Goal: Transaction & Acquisition: Purchase product/service

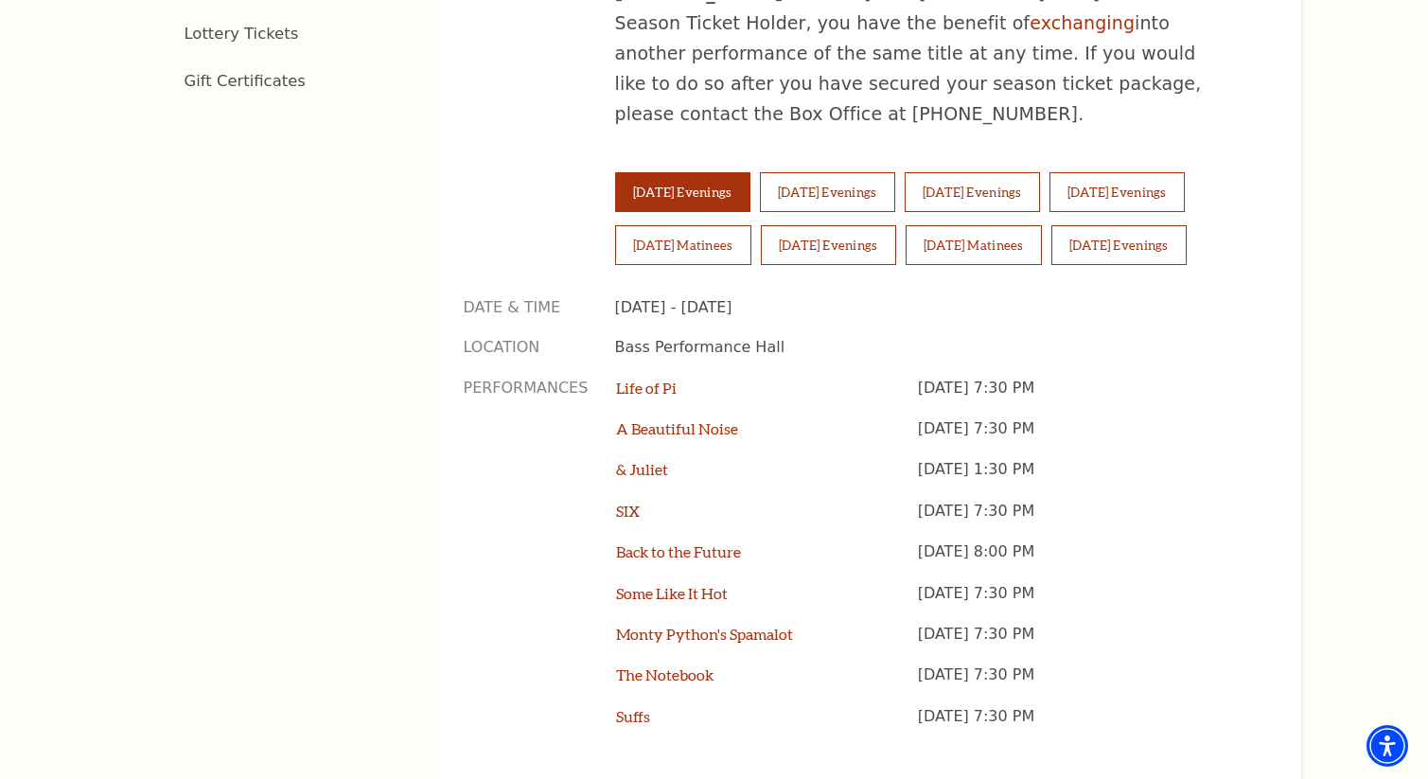
scroll to position [1348, 0]
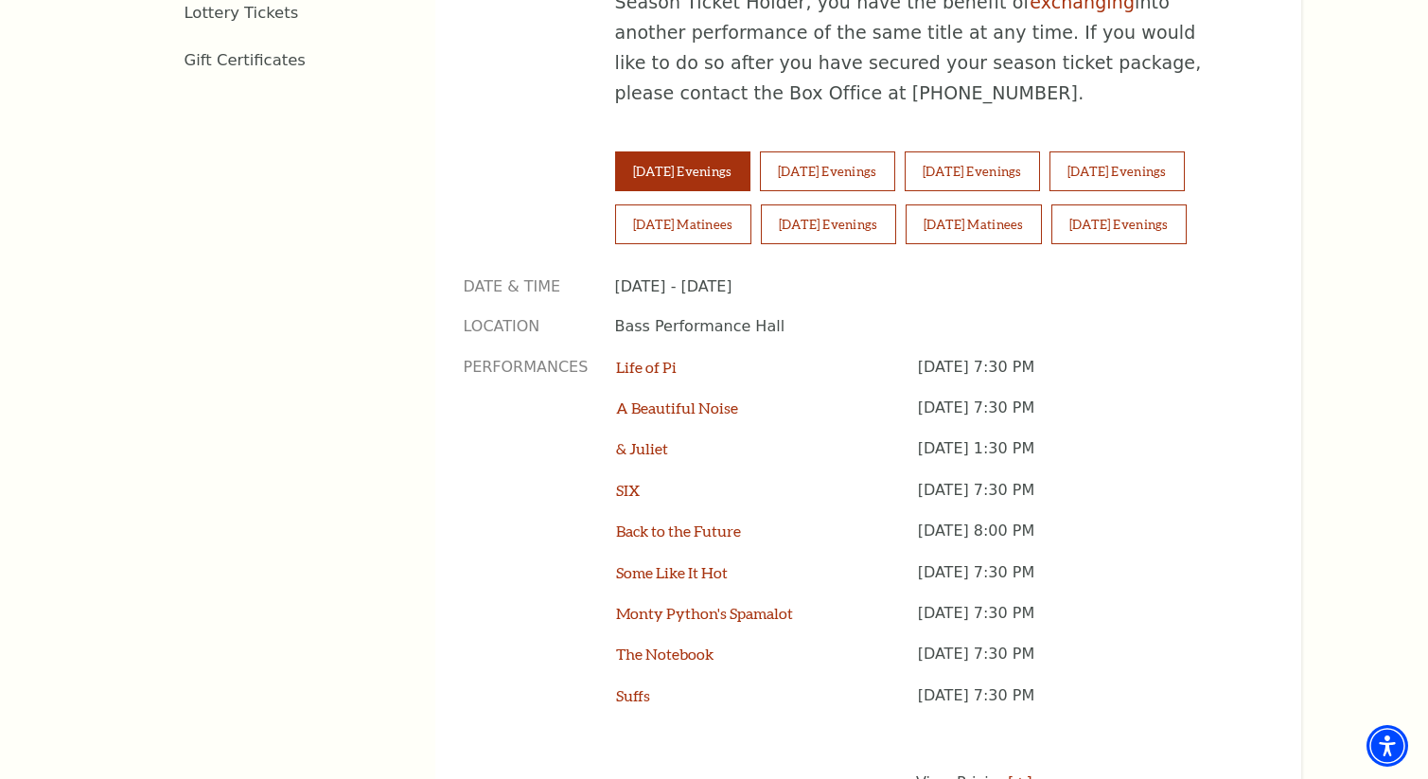
click at [535, 357] on p "Performances" at bounding box center [526, 542] width 125 height 370
click at [524, 357] on p "Performances" at bounding box center [526, 542] width 125 height 370
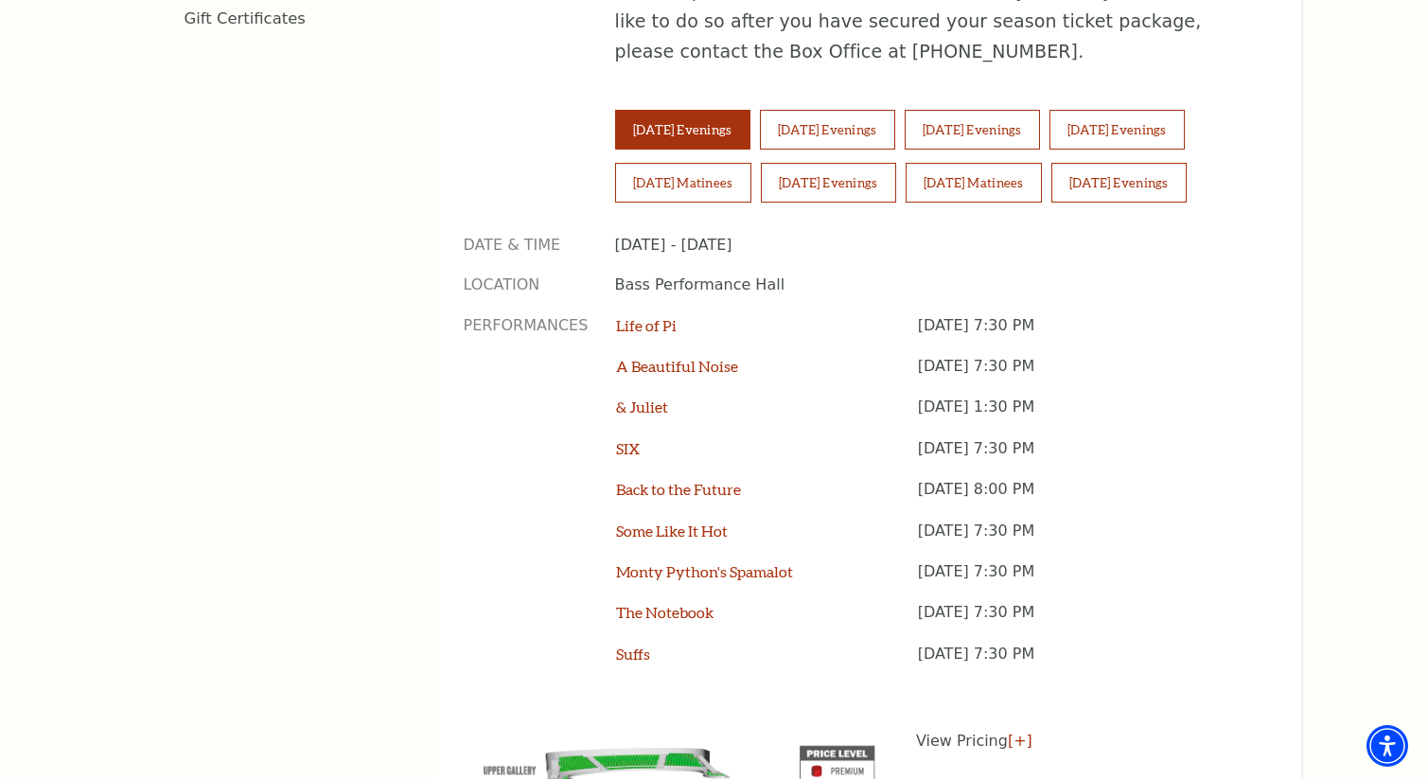
scroll to position [1413, 0]
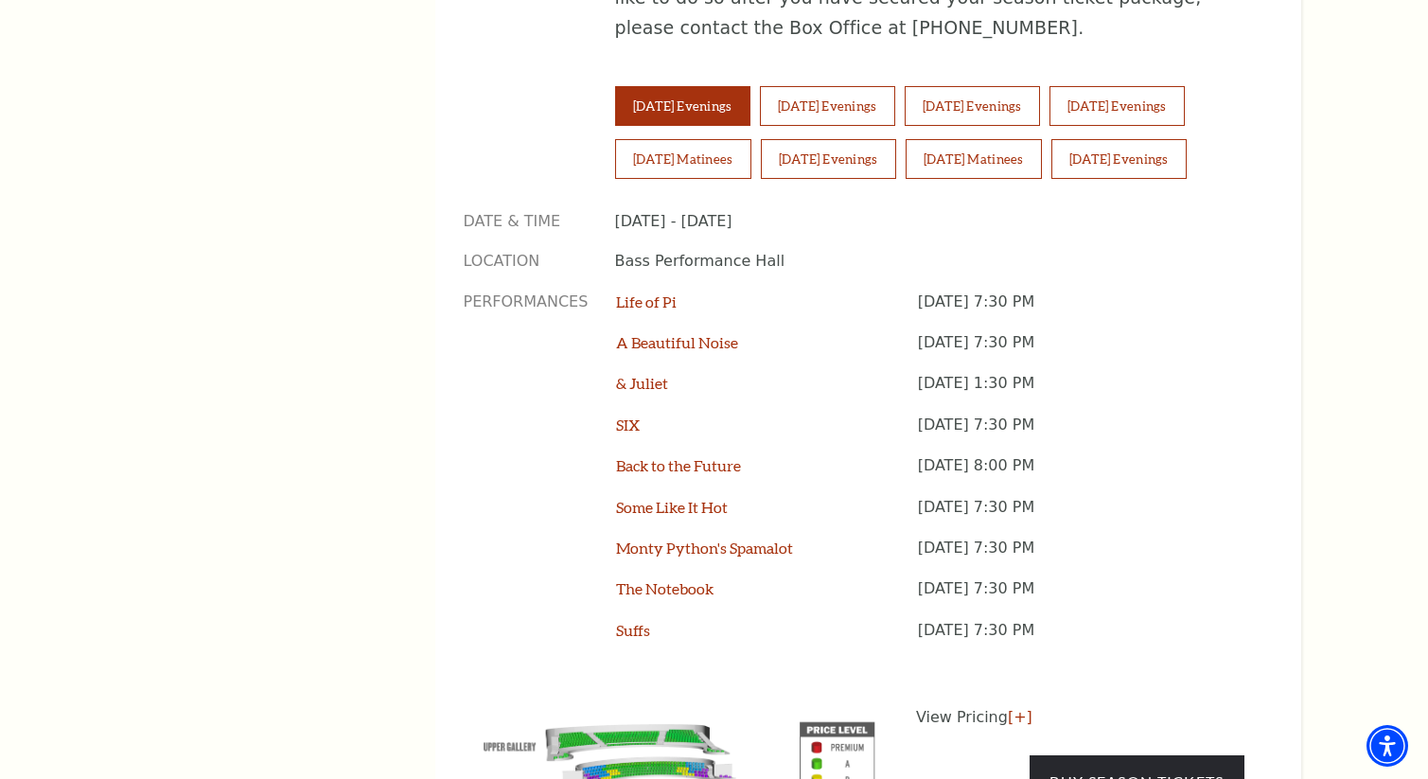
click at [524, 339] on p "Performances" at bounding box center [526, 477] width 125 height 370
click at [522, 307] on p "Performances" at bounding box center [526, 477] width 125 height 370
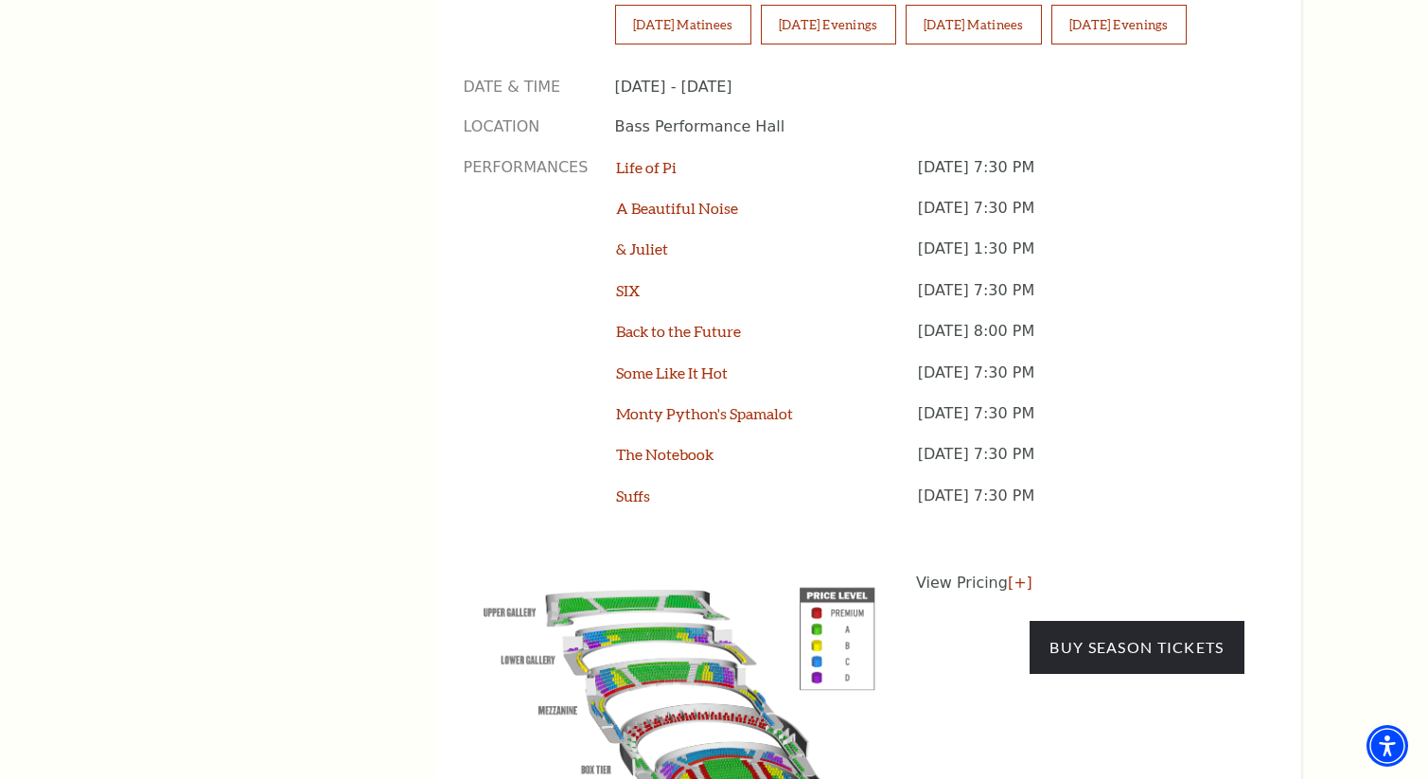
scroll to position [1561, 0]
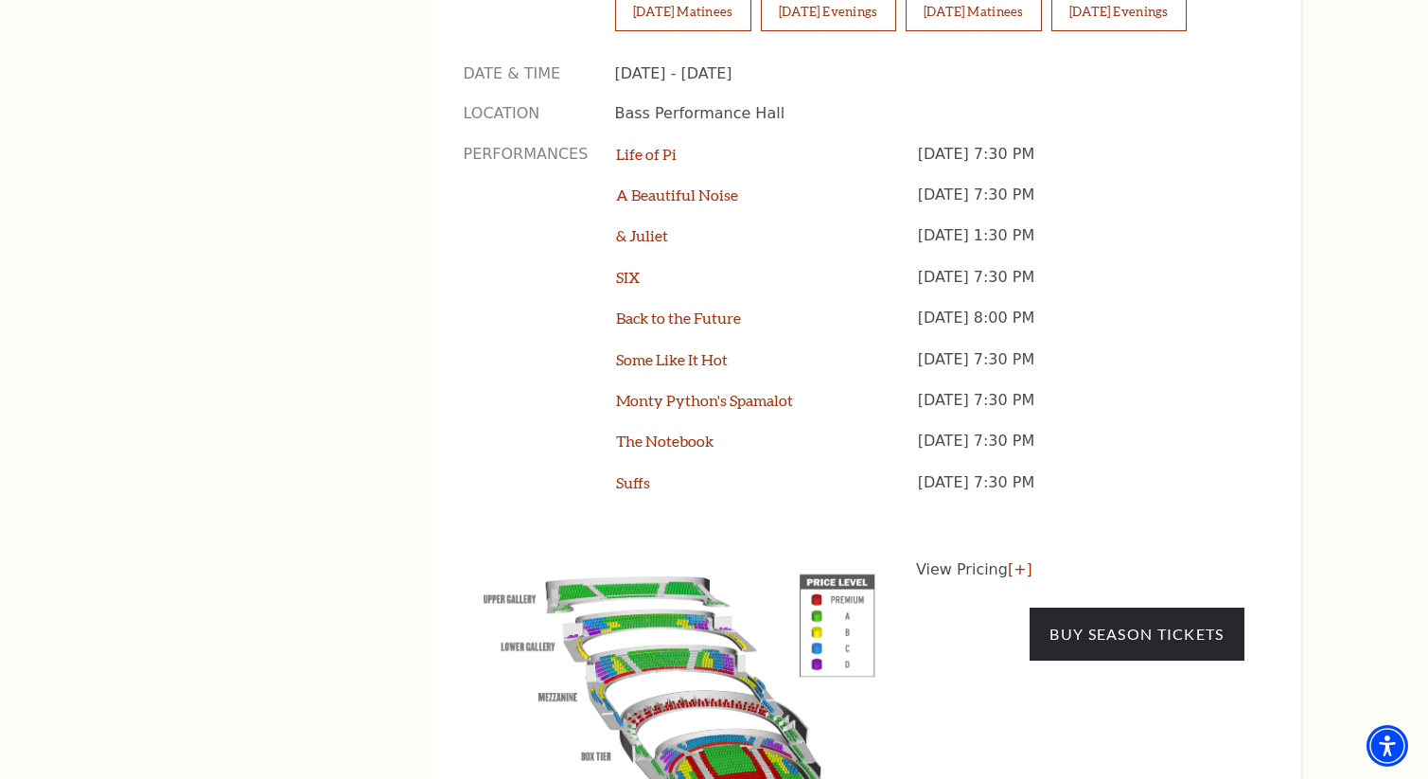
click at [515, 254] on p "Performances" at bounding box center [526, 329] width 125 height 370
drag, startPoint x: 515, startPoint y: 306, endPoint x: 514, endPoint y: 410, distance: 104.1
click at [514, 411] on p "Performances" at bounding box center [526, 329] width 125 height 370
drag, startPoint x: 512, startPoint y: 379, endPoint x: 512, endPoint y: 195, distance: 183.6
click at [512, 194] on p "Performances" at bounding box center [526, 329] width 125 height 370
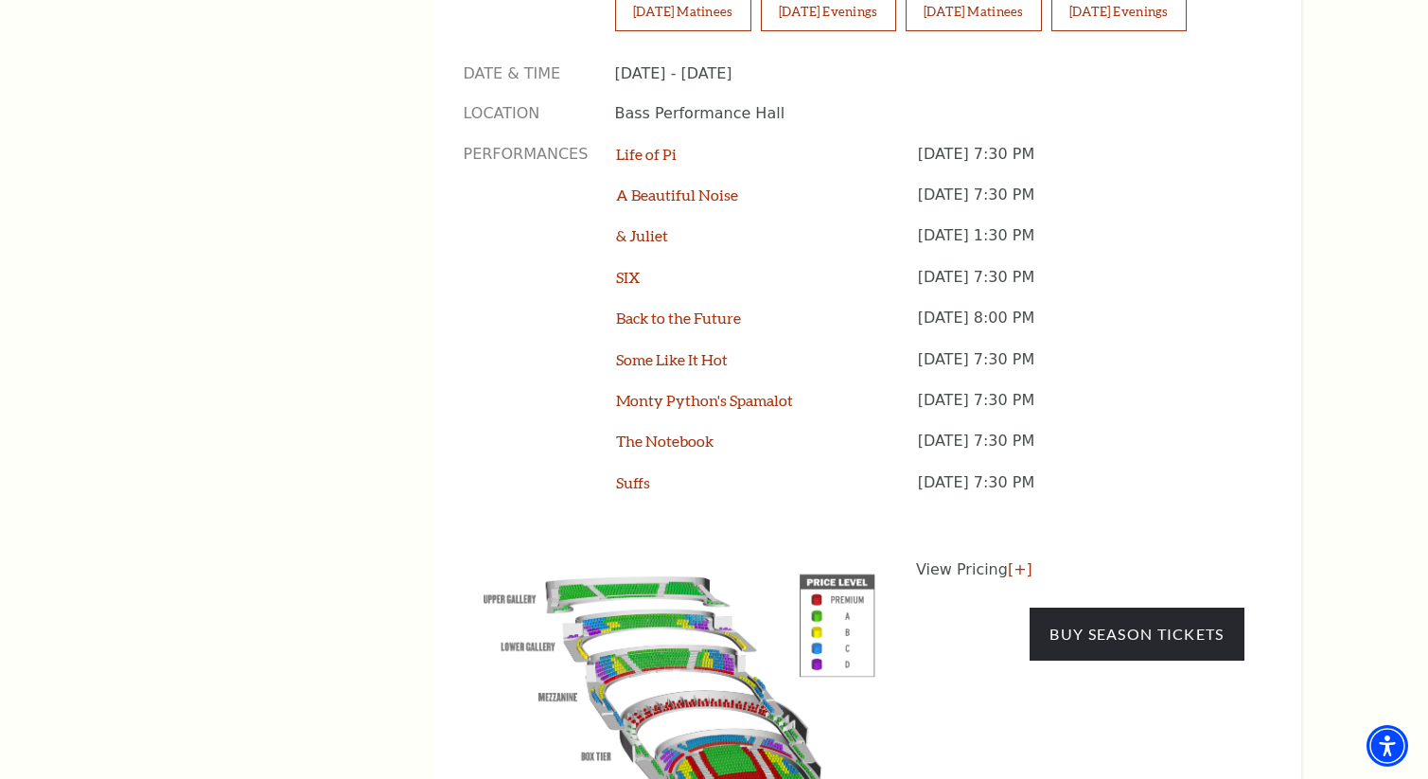
click at [512, 195] on p "Performances" at bounding box center [526, 329] width 125 height 370
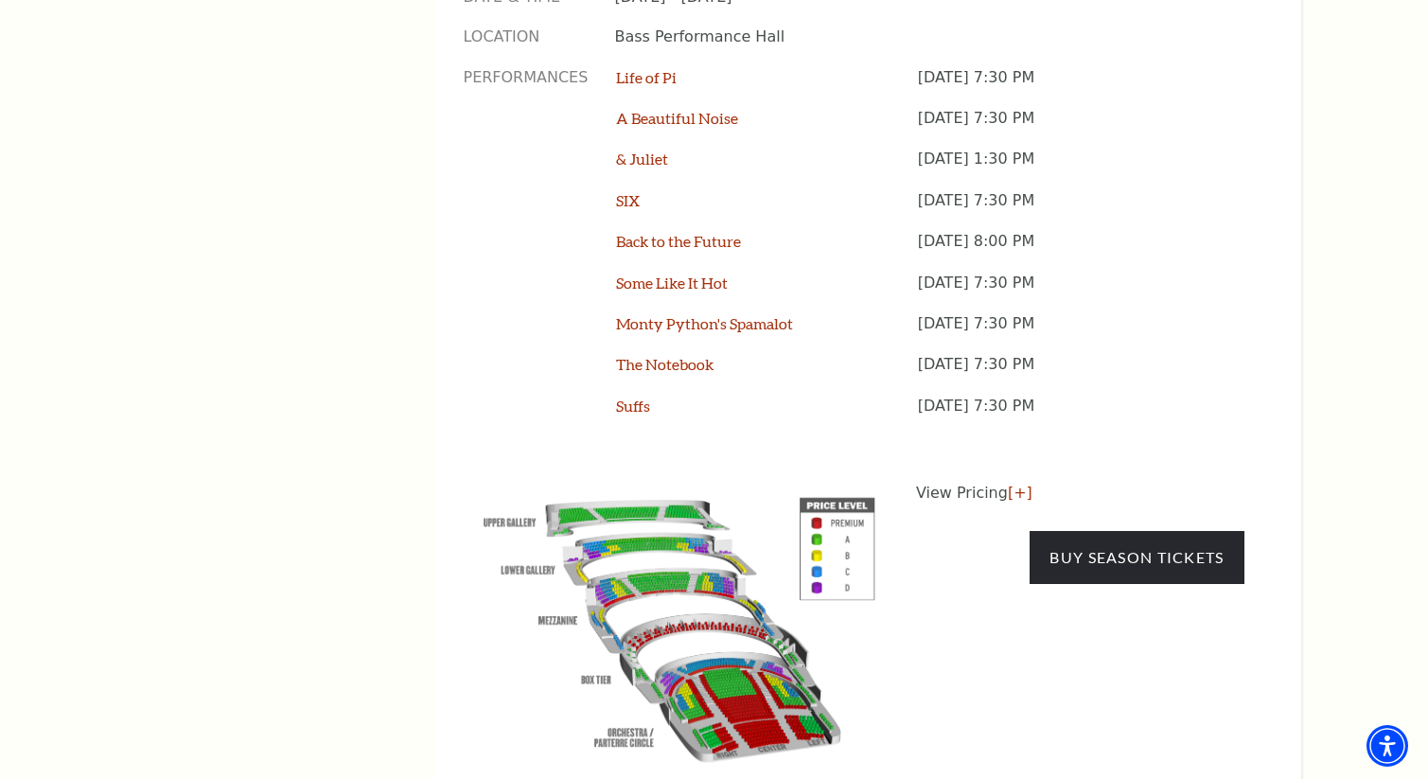
click at [512, 195] on p "Performances" at bounding box center [526, 252] width 125 height 370
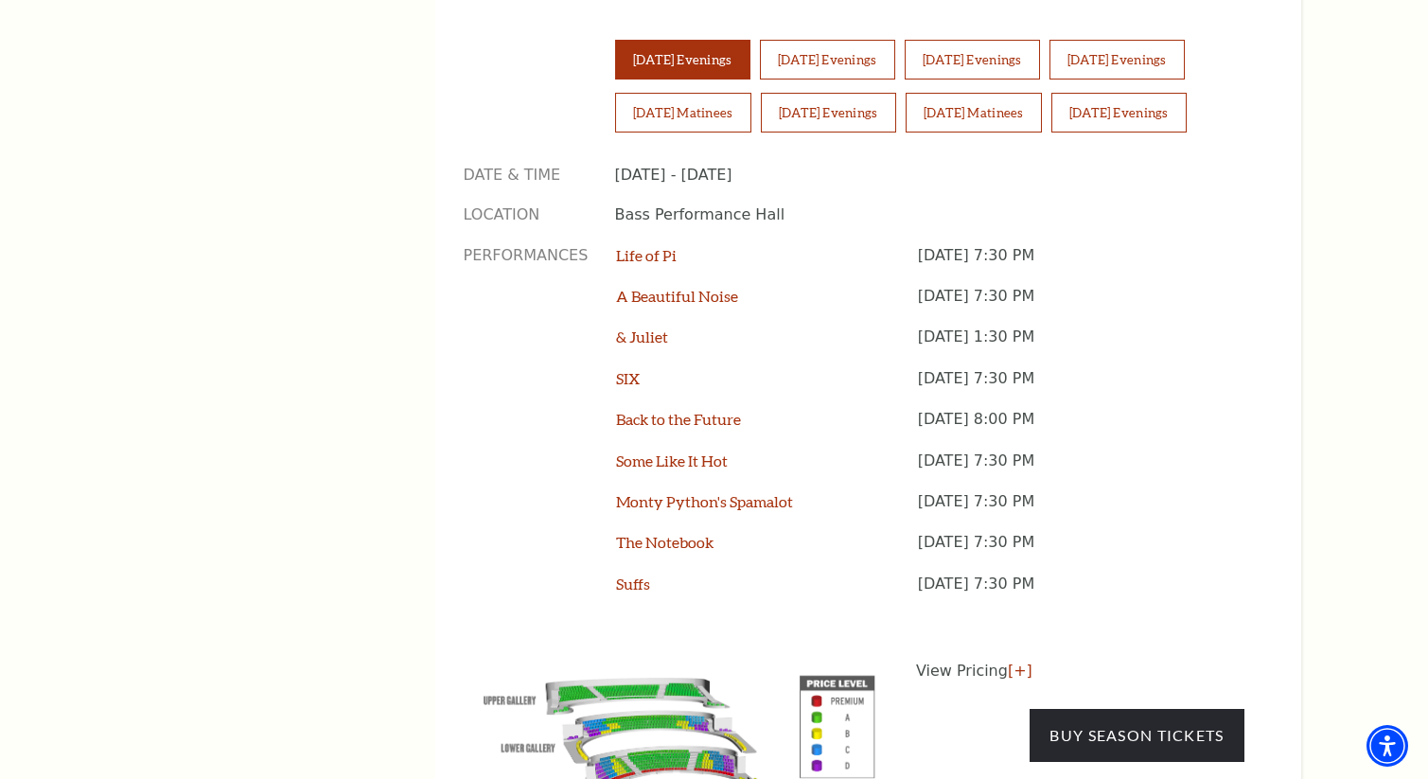
scroll to position [1457, 0]
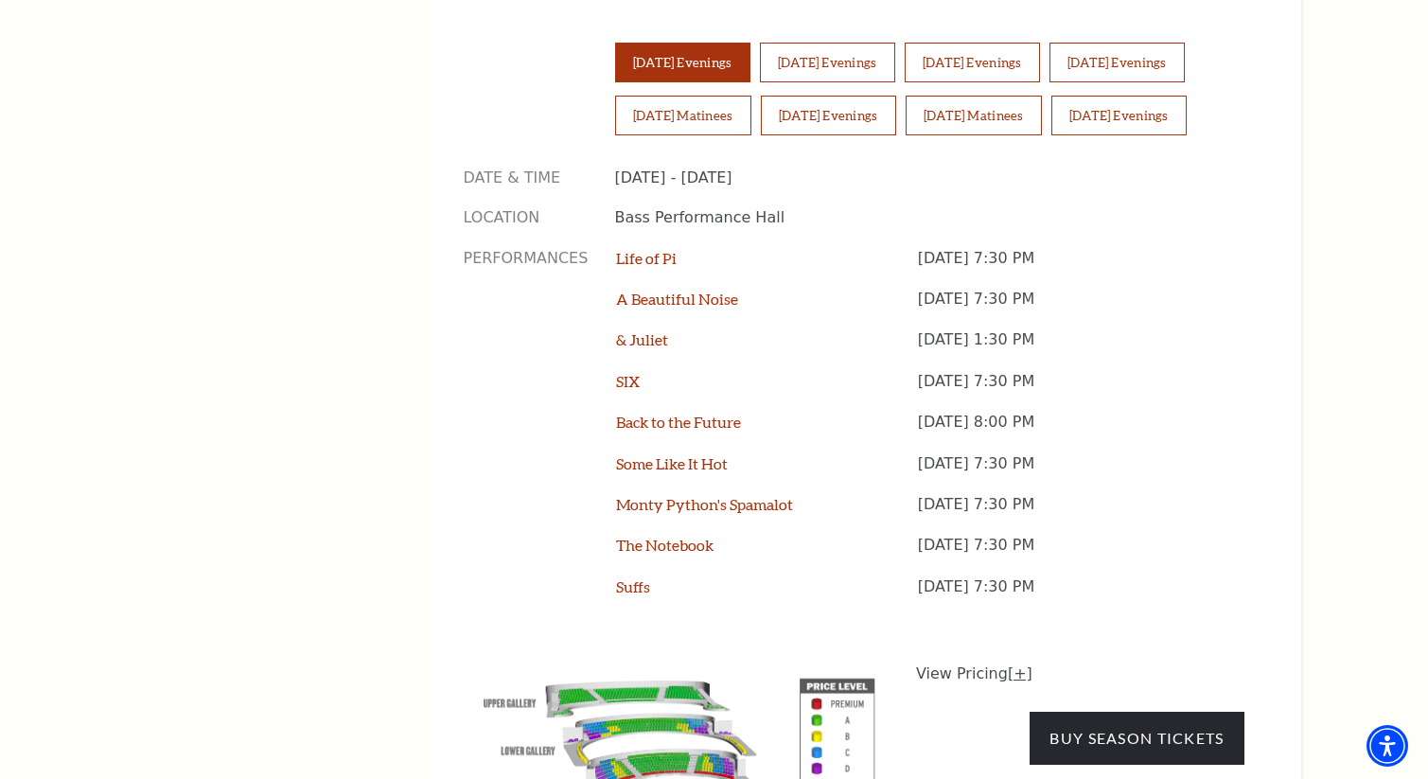
click at [1017, 664] on link "[+]" at bounding box center [1020, 673] width 25 height 18
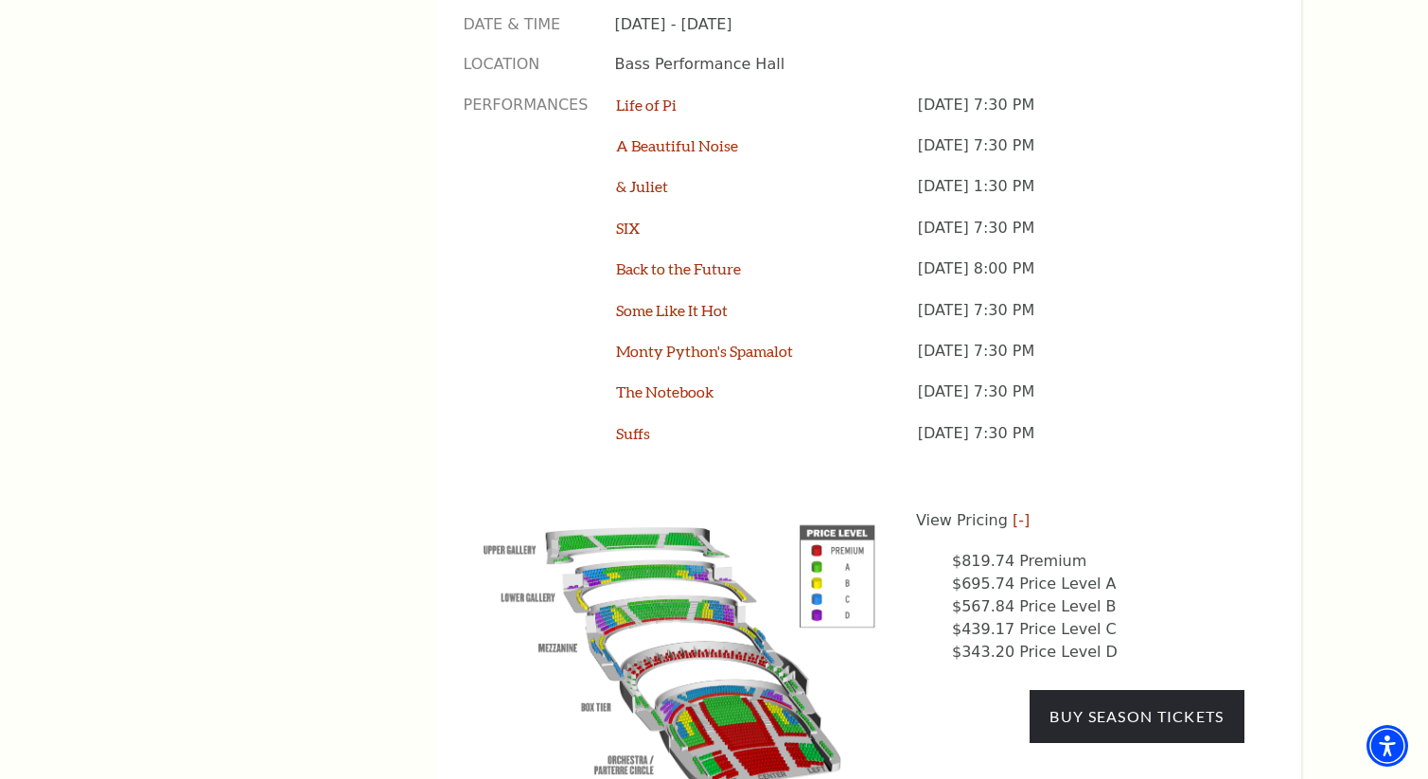
scroll to position [1624, 0]
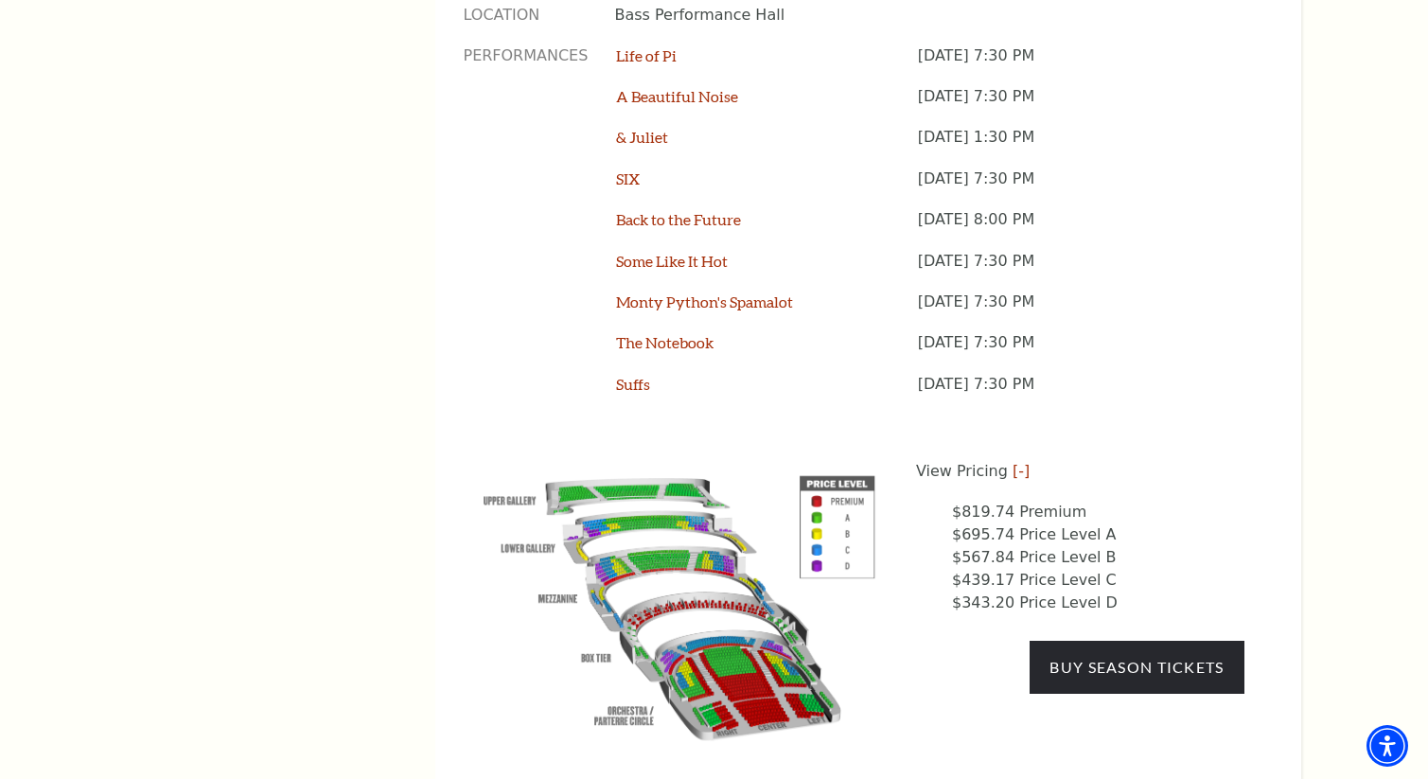
scroll to position [1671, 0]
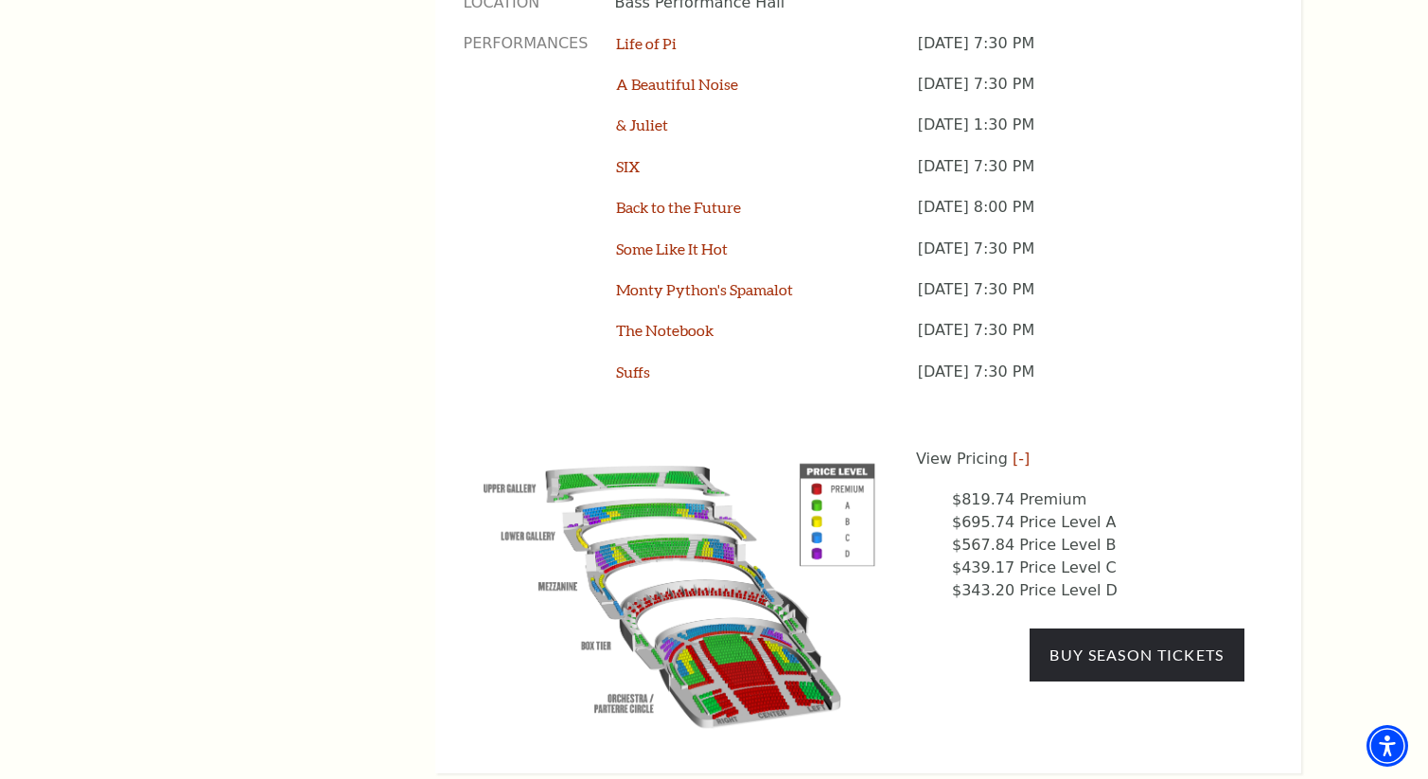
click at [1229, 448] on div "View Pricing [-] $819.74 Premium $695.74 Price Level A $567.84 Price Level B $4…" at bounding box center [1080, 525] width 328 height 154
click at [1218, 448] on p "View Pricing [-]" at bounding box center [1080, 459] width 328 height 23
click at [1221, 448] on div "View Pricing [-] $819.74 Premium $695.74 Price Level A $567.84 Price Level B $4…" at bounding box center [1080, 525] width 328 height 154
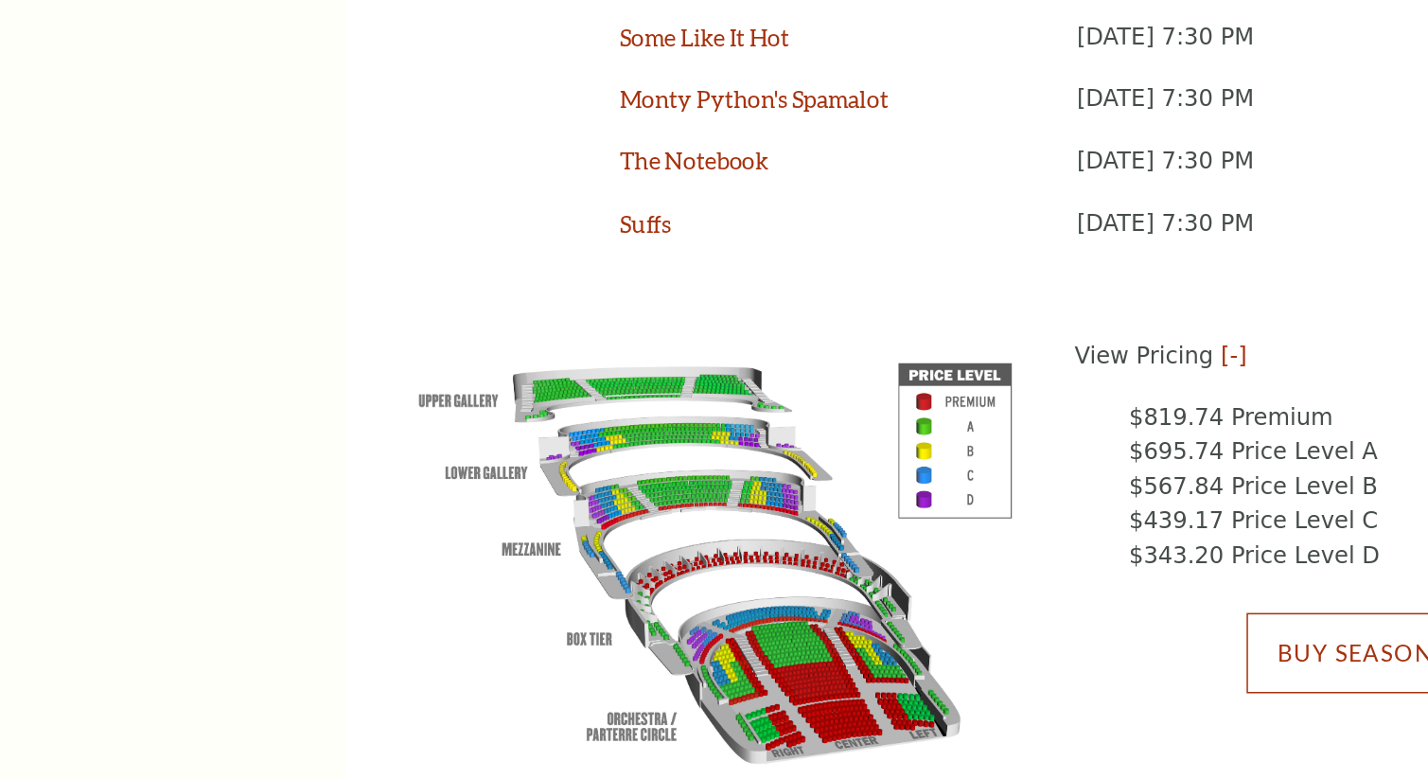
click at [1079, 628] on link "Buy Season Tickets" at bounding box center [1137, 654] width 214 height 53
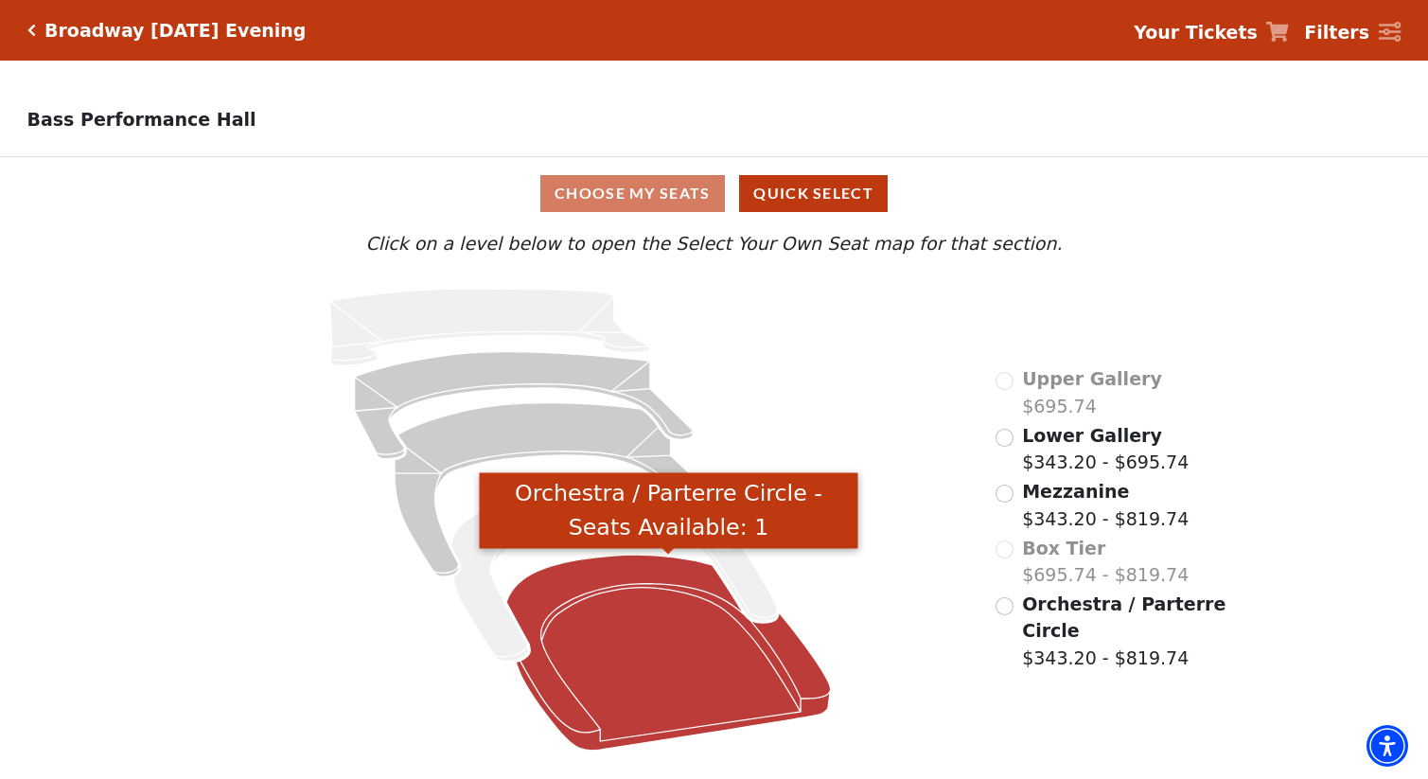
click at [619, 596] on icon "Orchestra / Parterre Circle - Seats Available: 1" at bounding box center [668, 653] width 325 height 196
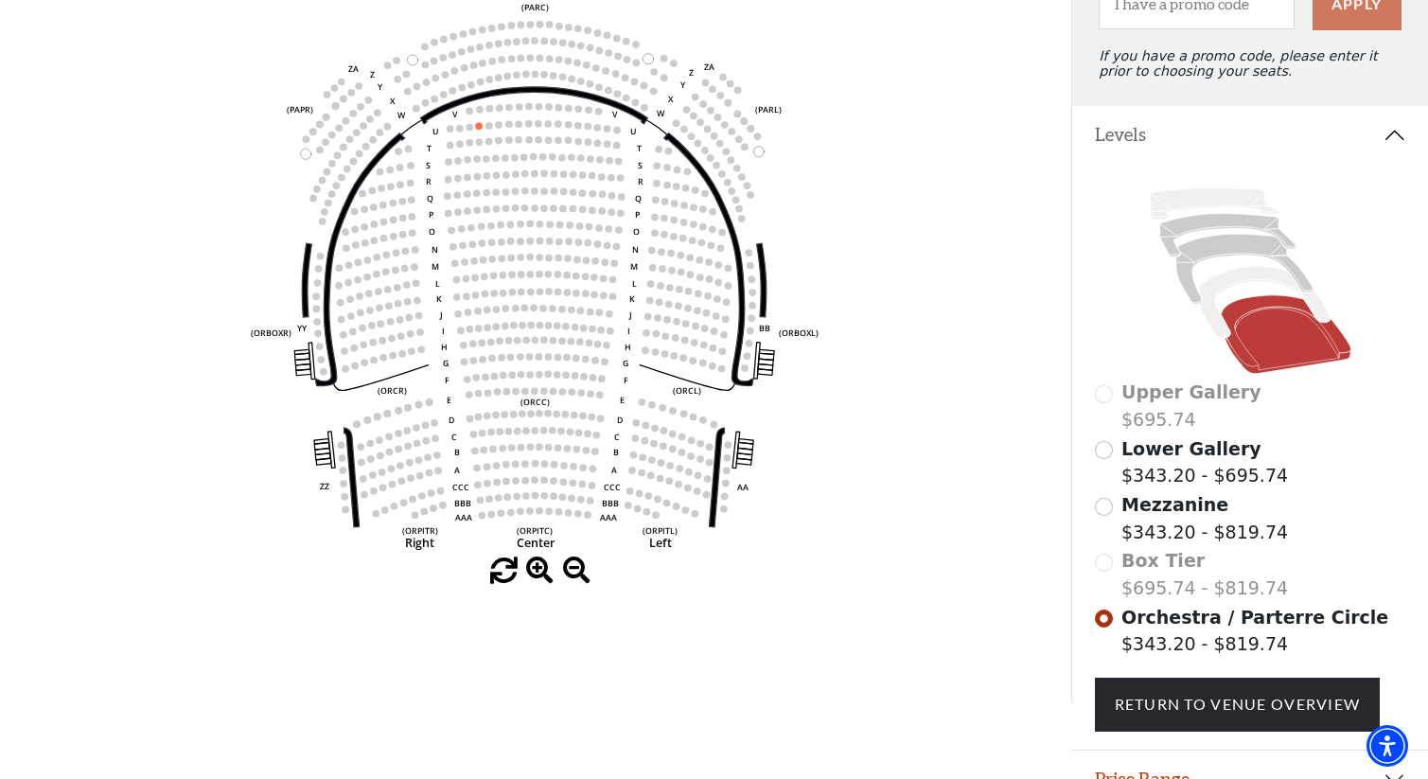
scroll to position [236, 0]
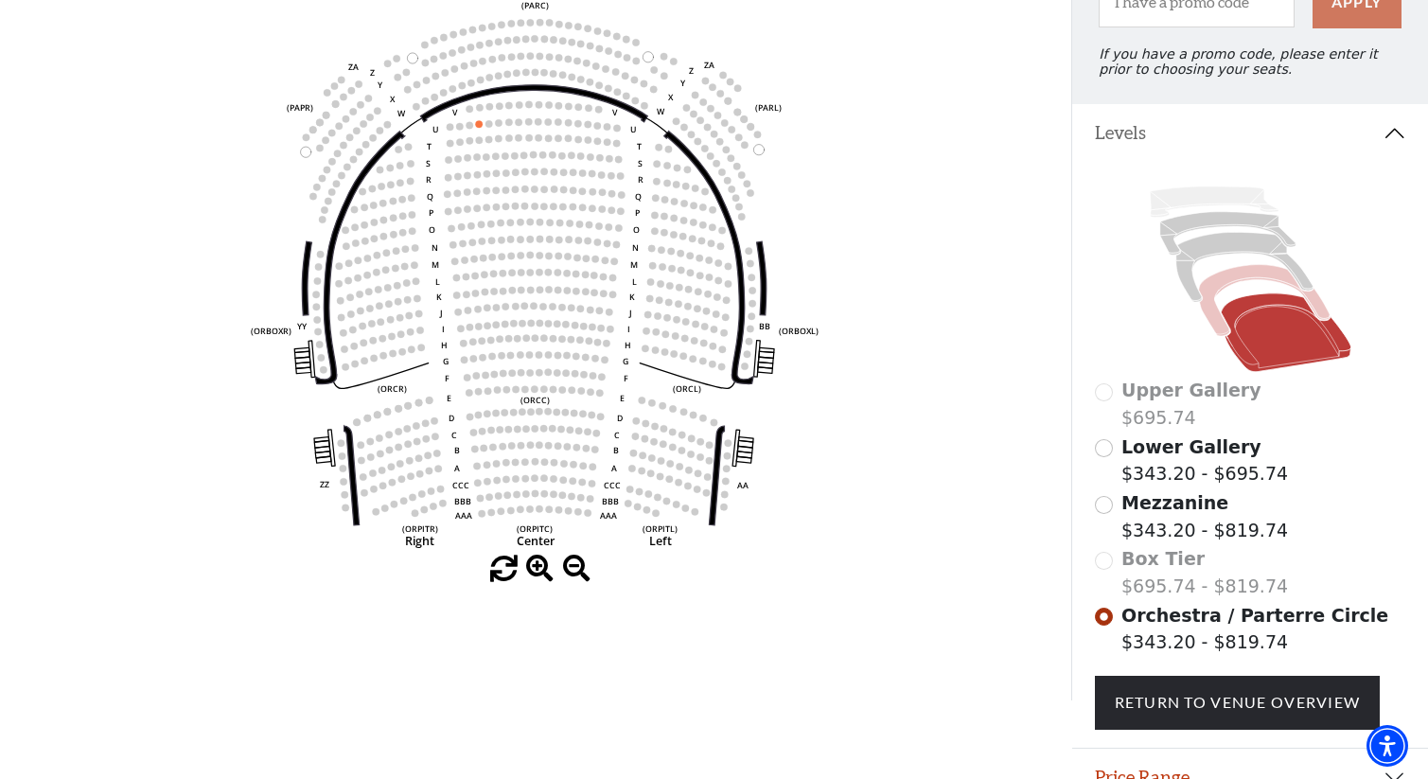
click at [1218, 282] on icon at bounding box center [1263, 299] width 131 height 71
click at [1106, 508] on input "Mezzanine$343.20 - $819.74\a" at bounding box center [1104, 505] width 18 height 18
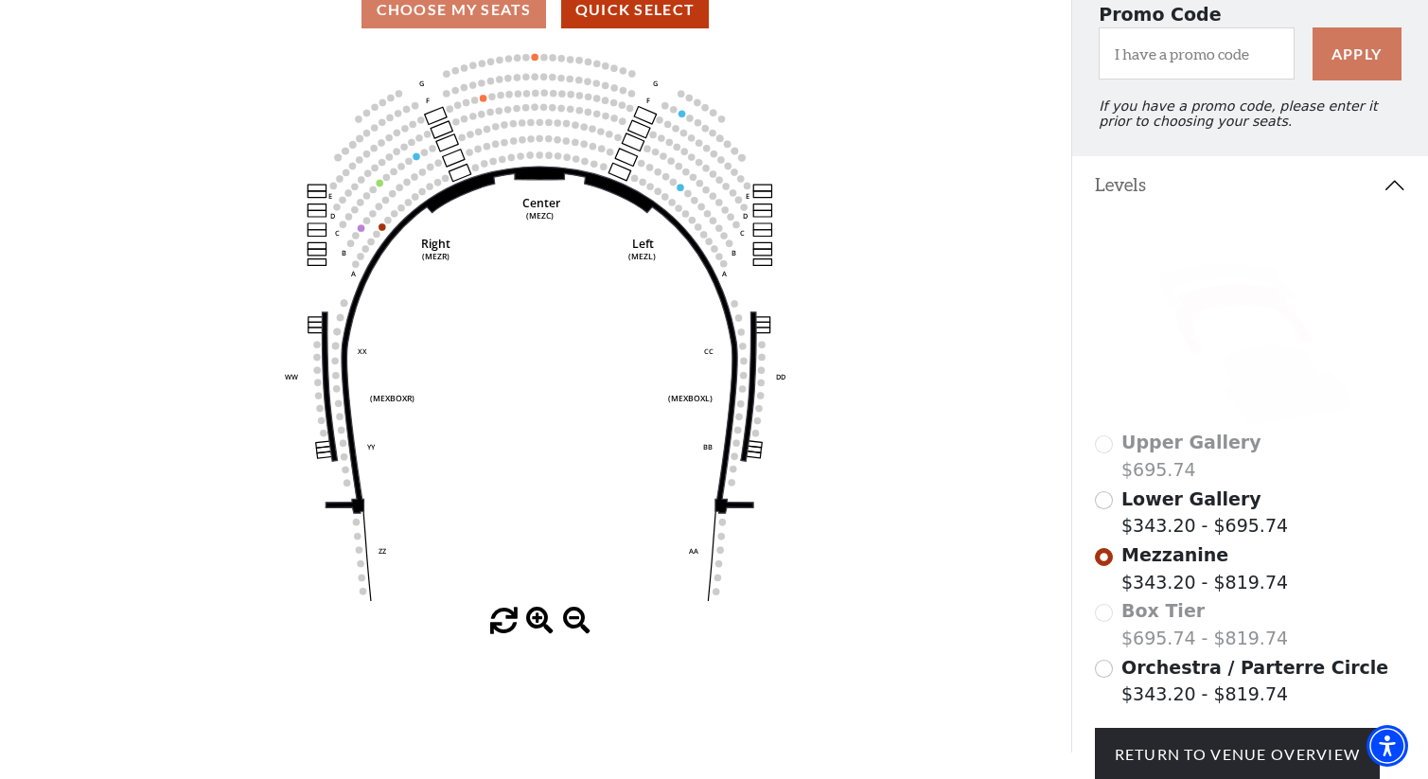
scroll to position [187, 0]
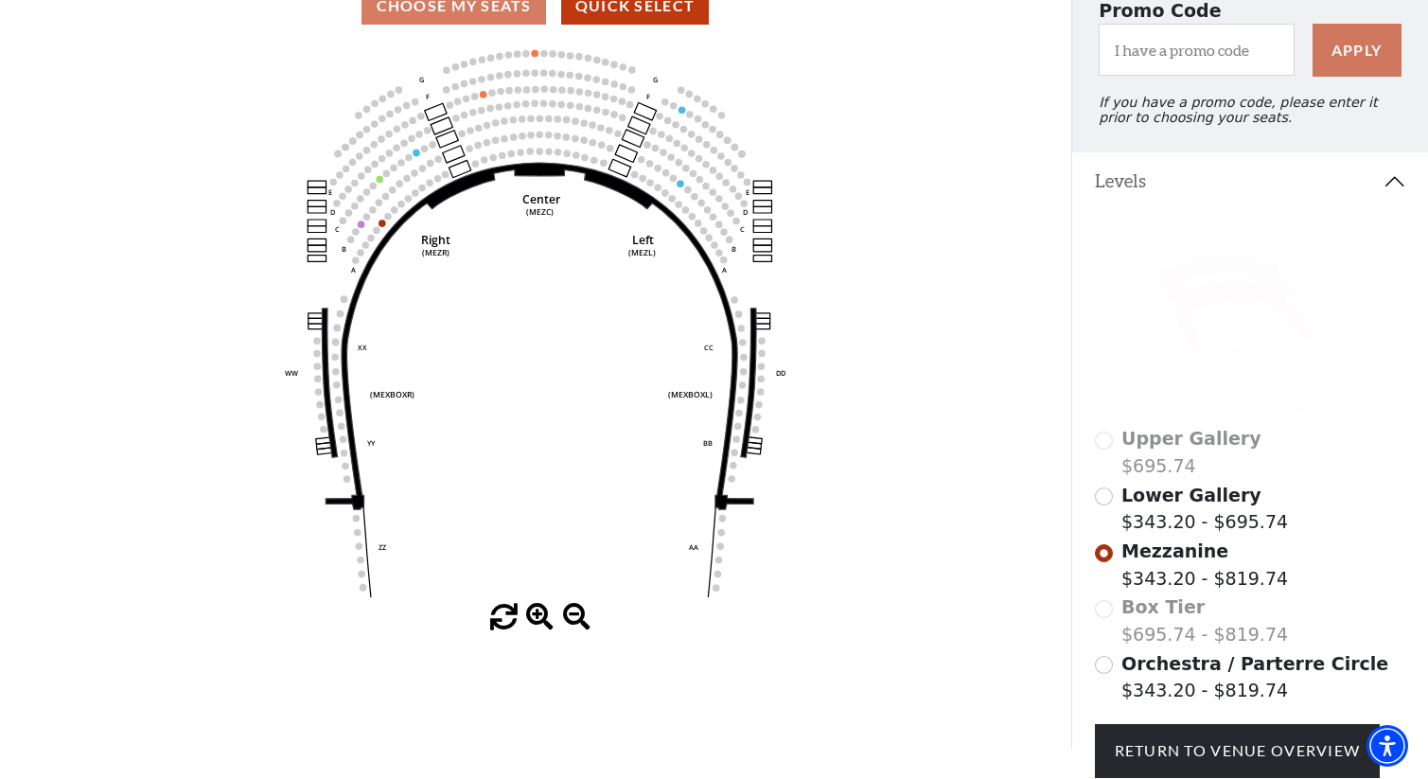
click at [1197, 266] on icon at bounding box center [1226, 280] width 135 height 43
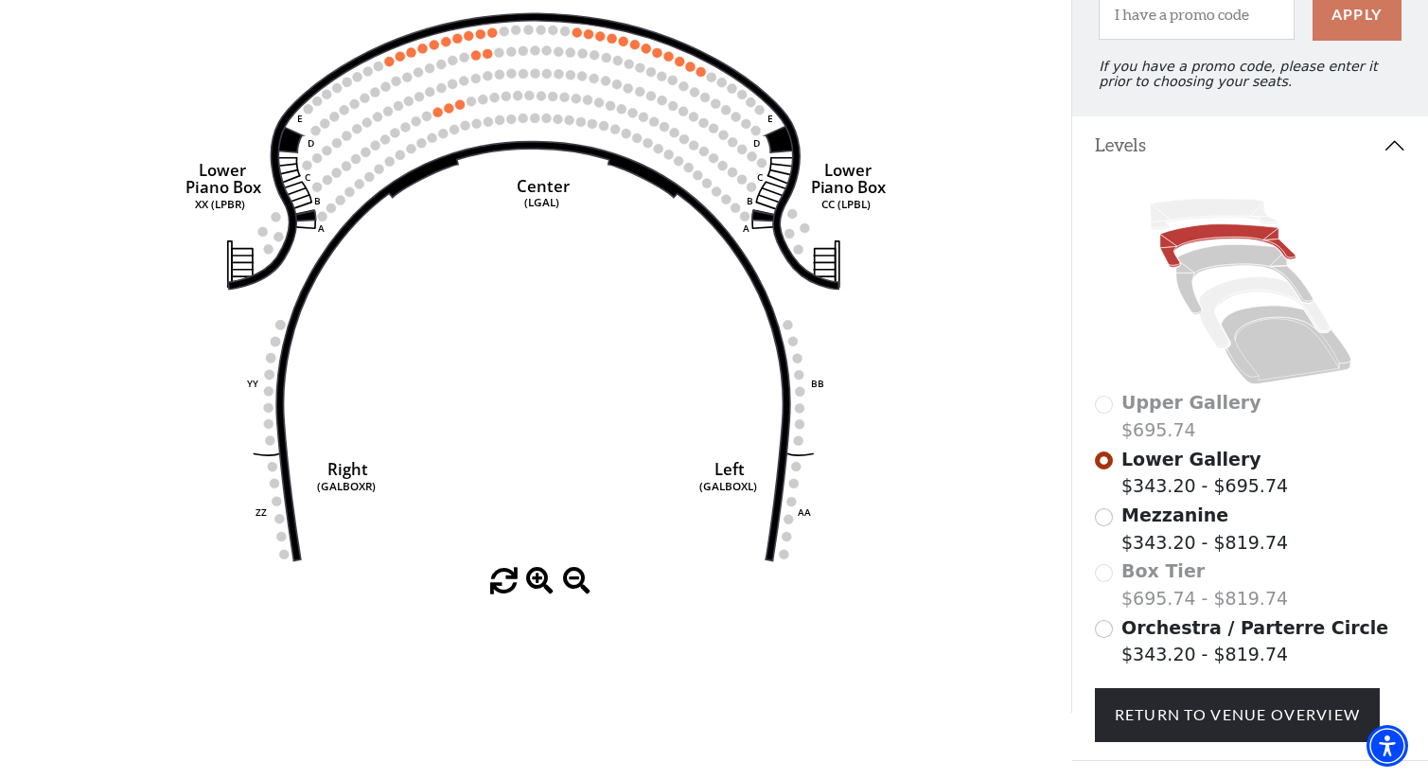
scroll to position [326, 0]
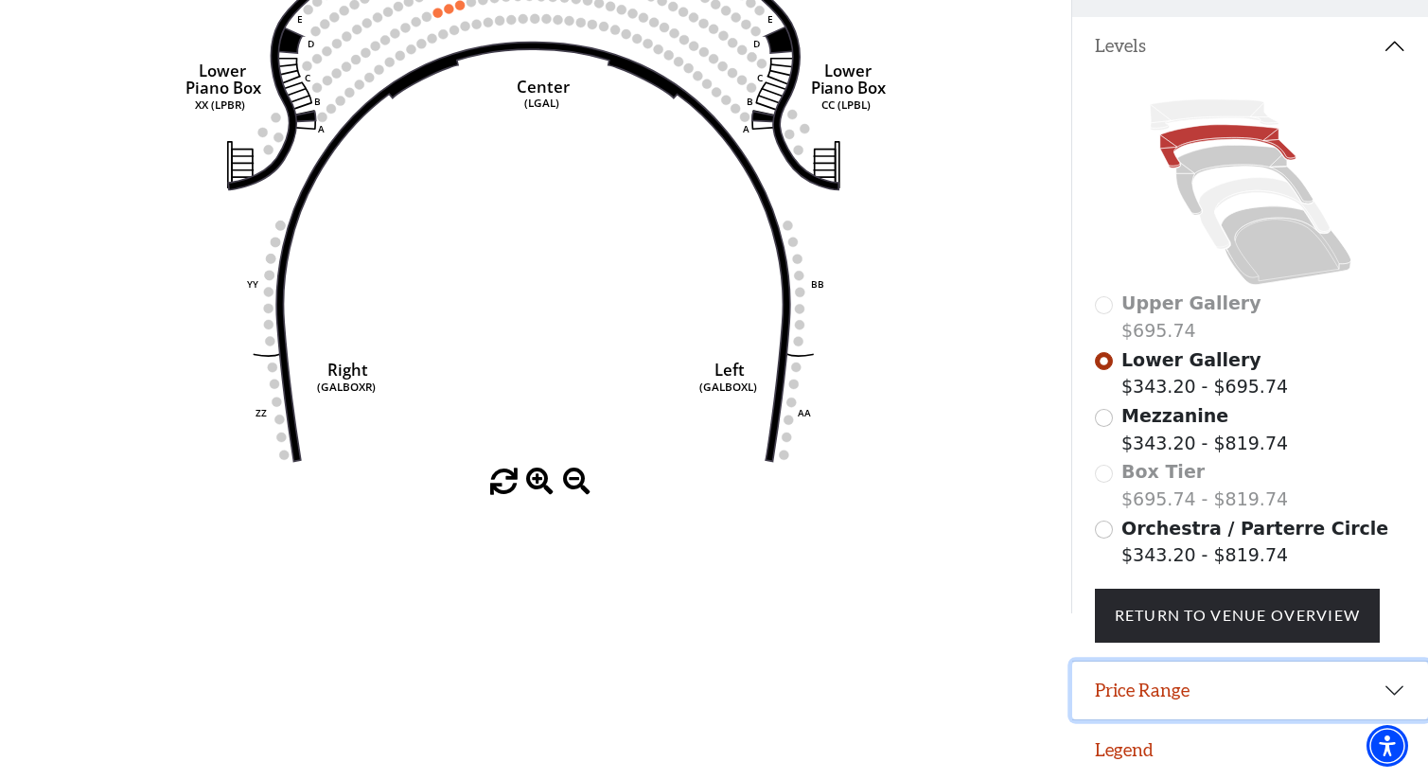
click at [1382, 693] on button "Price Range" at bounding box center [1250, 691] width 356 height 59
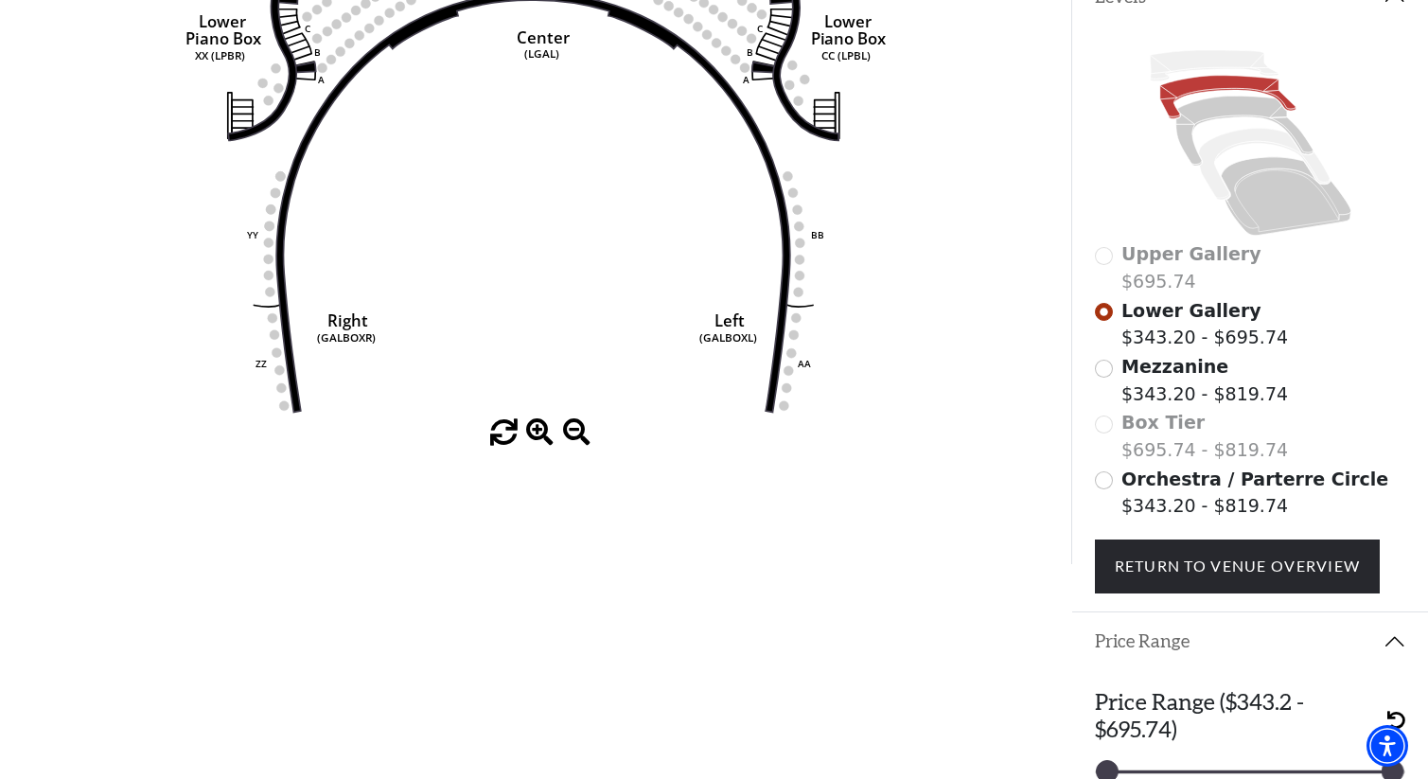
scroll to position [447, 0]
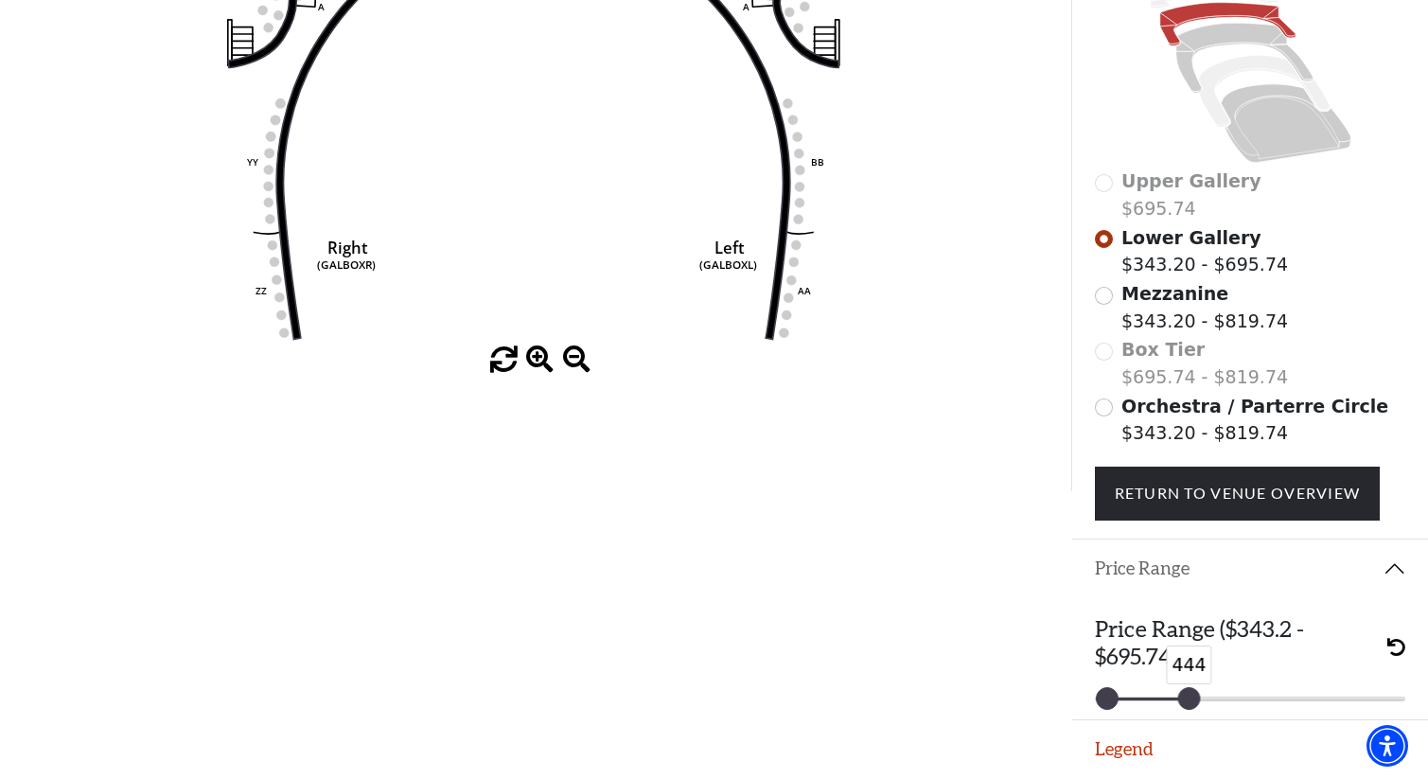
drag, startPoint x: 1396, startPoint y: 698, endPoint x: 1193, endPoint y: 697, distance: 203.5
click at [1193, 697] on div at bounding box center [1188, 698] width 21 height 21
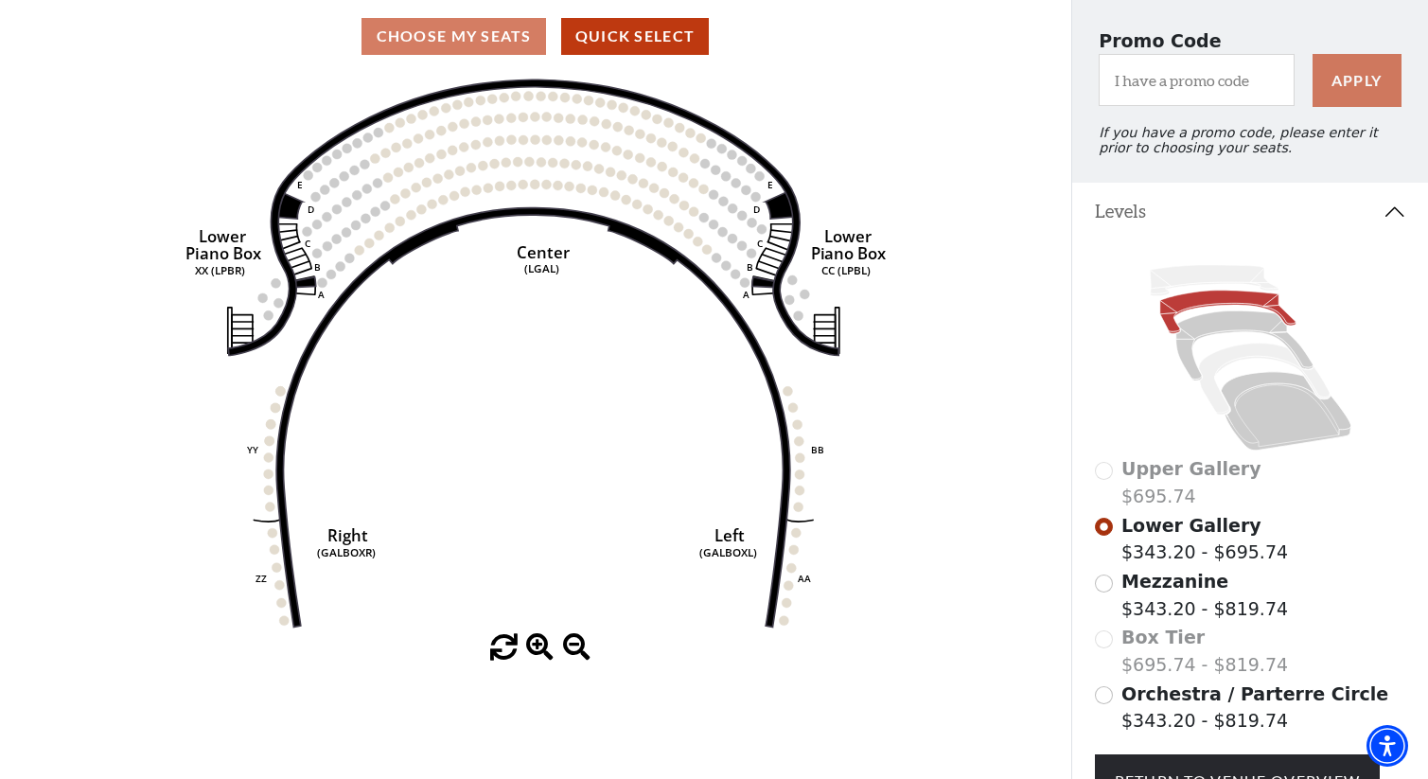
scroll to position [171, 0]
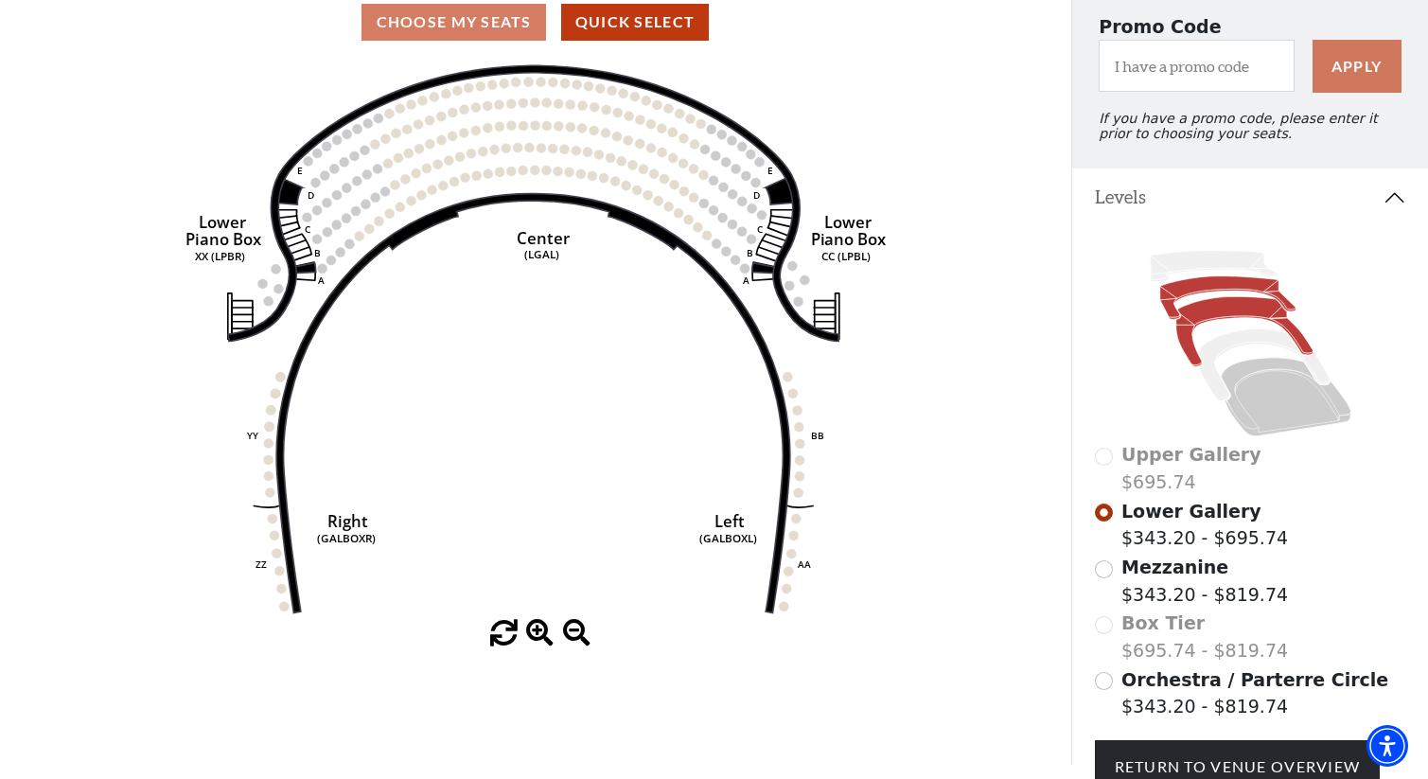
click at [1201, 316] on icon at bounding box center [1244, 331] width 137 height 70
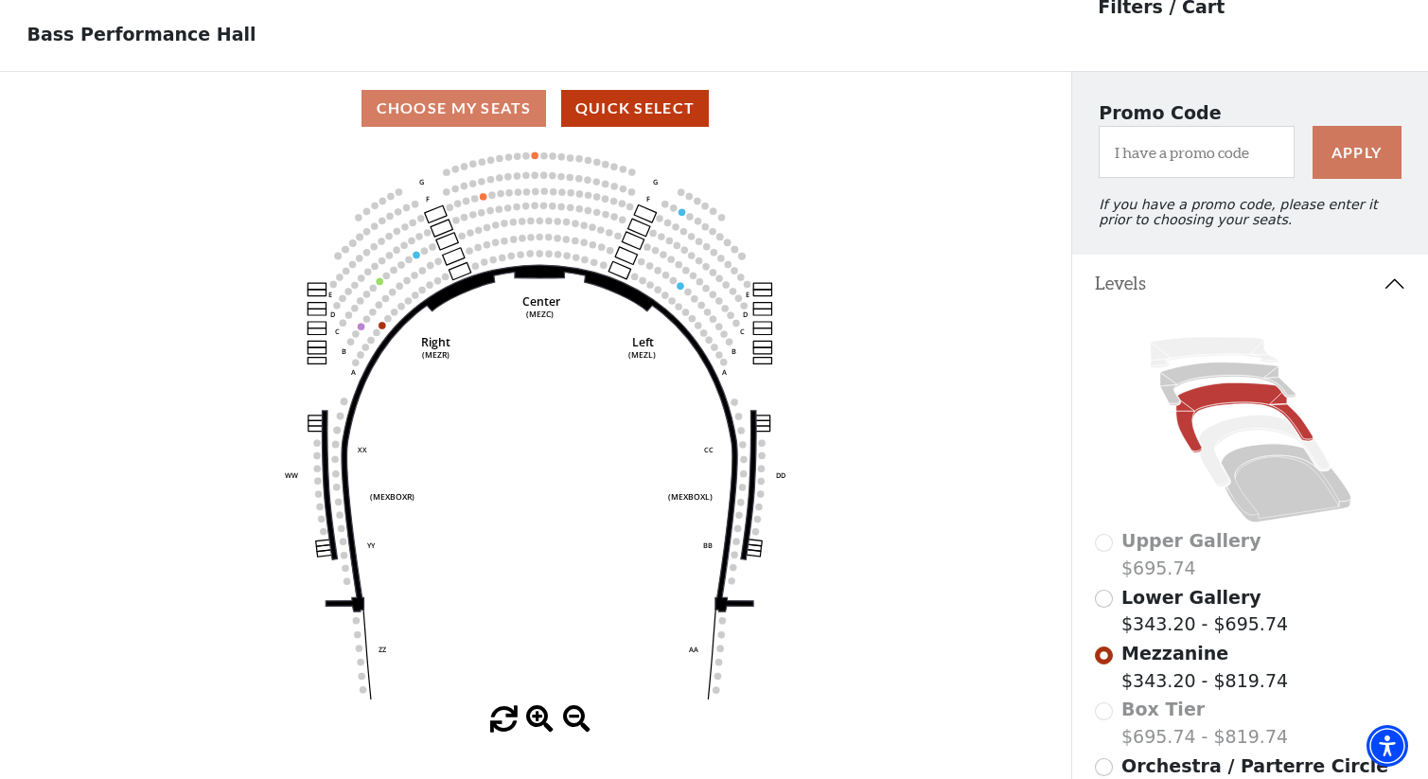
scroll to position [87, 0]
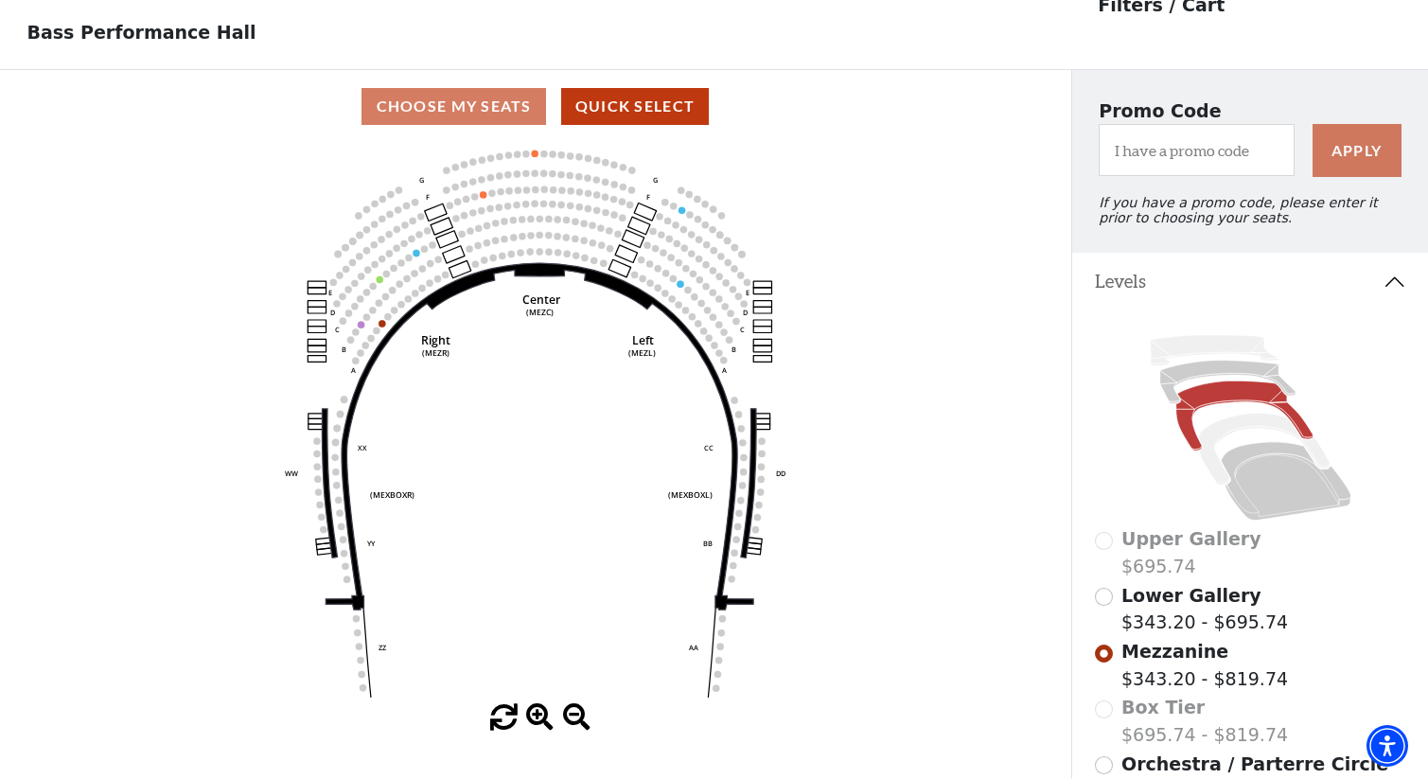
click at [957, 415] on icon "Center (MEZC) Right (MEZR) Left (MEZL) (MEXBOXR) (MEXBOXL) XX WW CC DD YY BB ZZ…" at bounding box center [536, 423] width 964 height 561
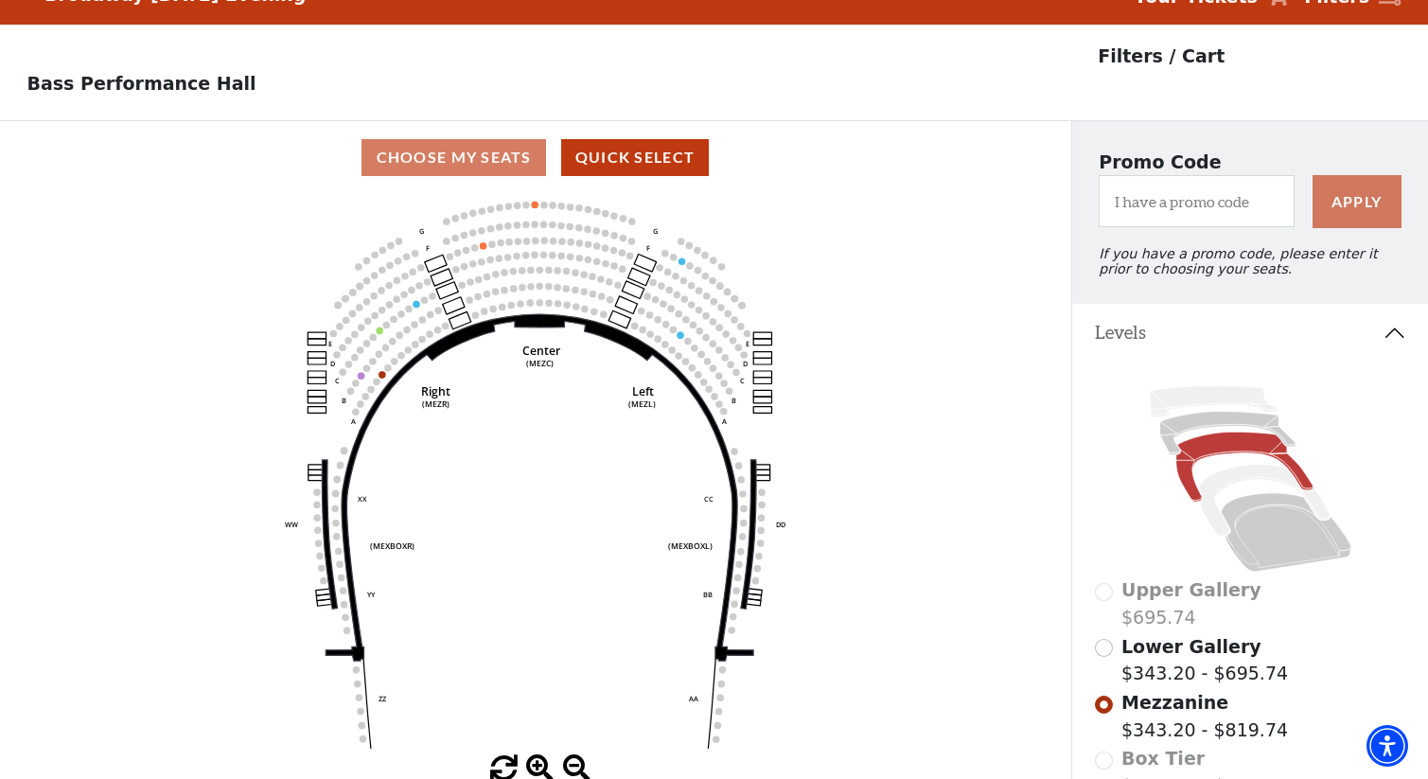
scroll to position [0, 0]
